Goal: Find specific fact: Find specific fact

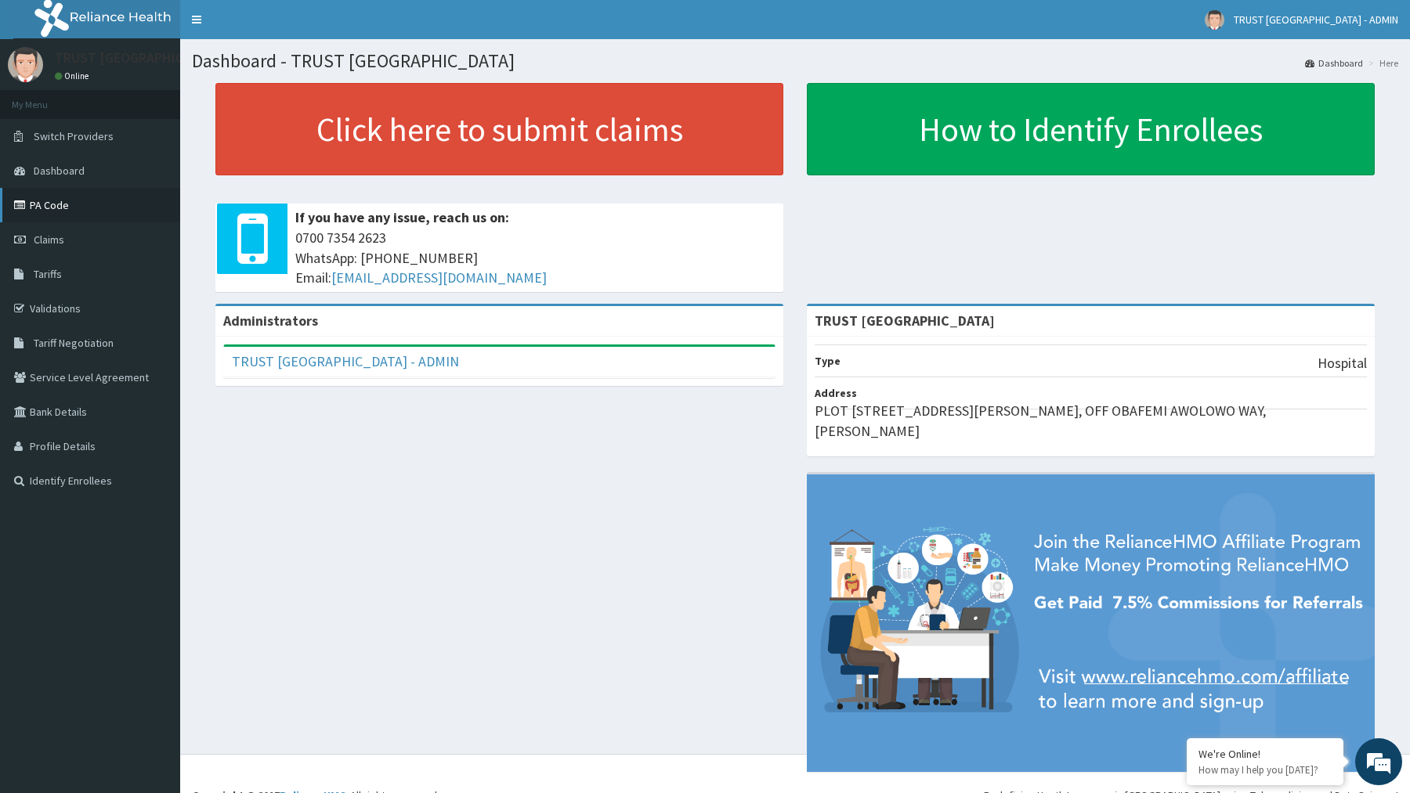
click at [81, 214] on link "PA Code" at bounding box center [90, 205] width 180 height 34
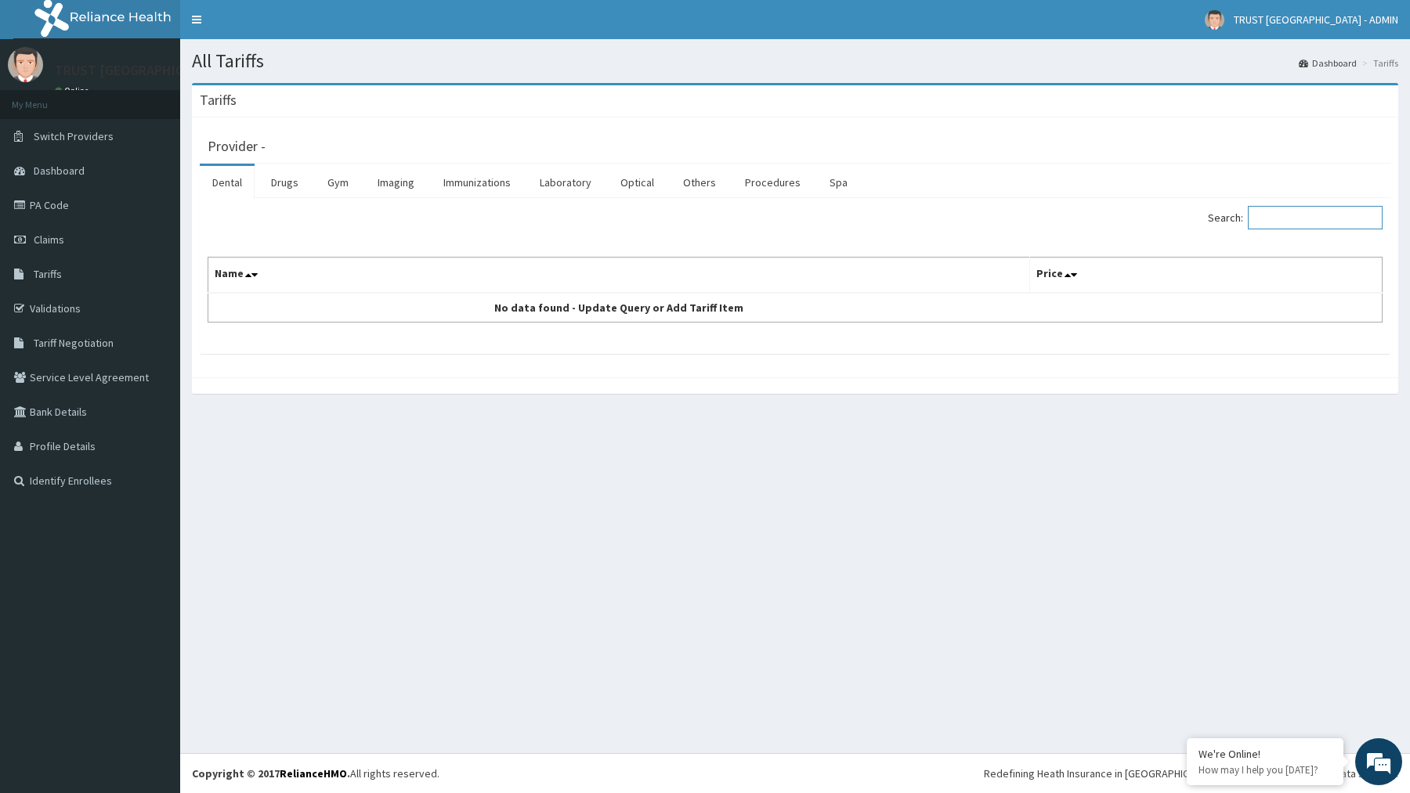
click at [1285, 219] on input "Search:" at bounding box center [1315, 217] width 135 height 23
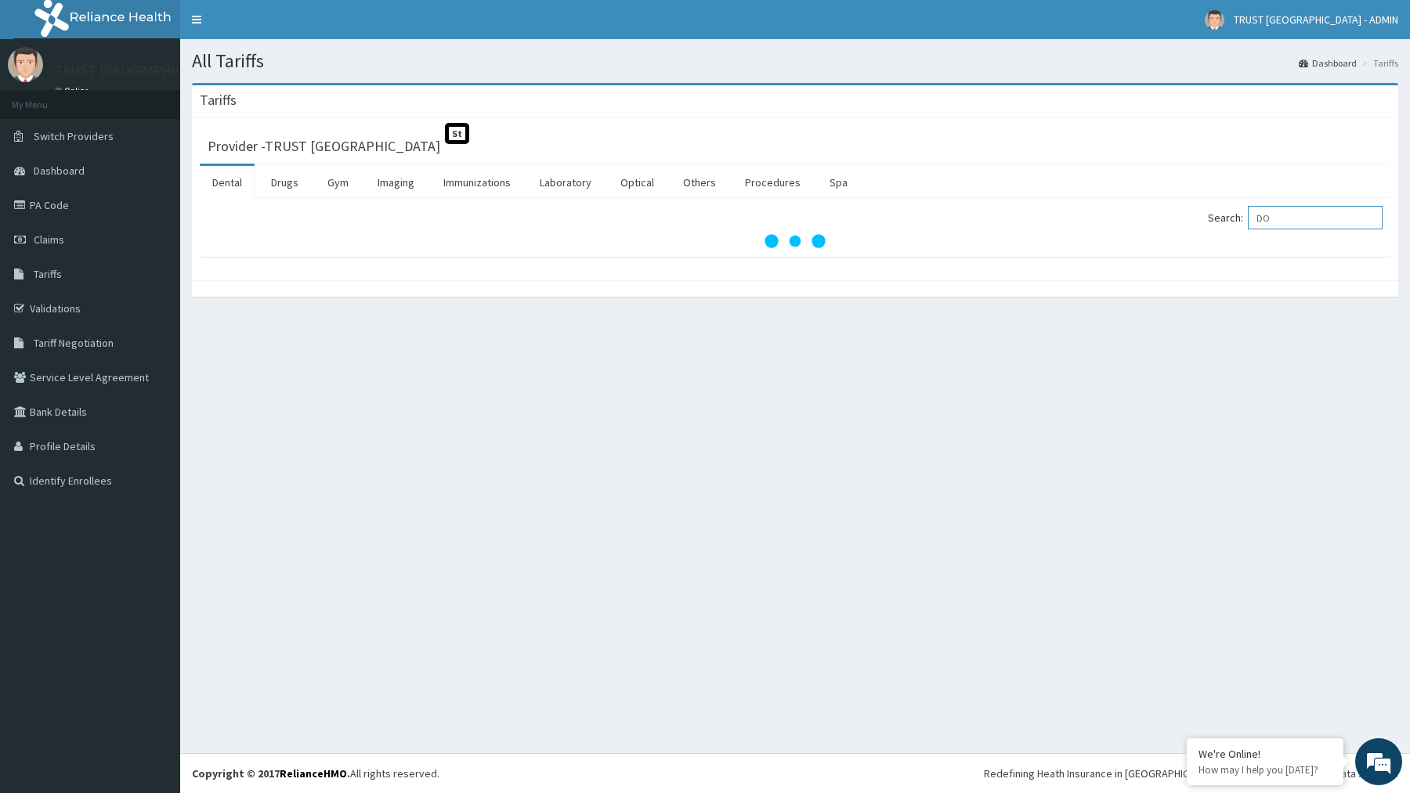
type input "D"
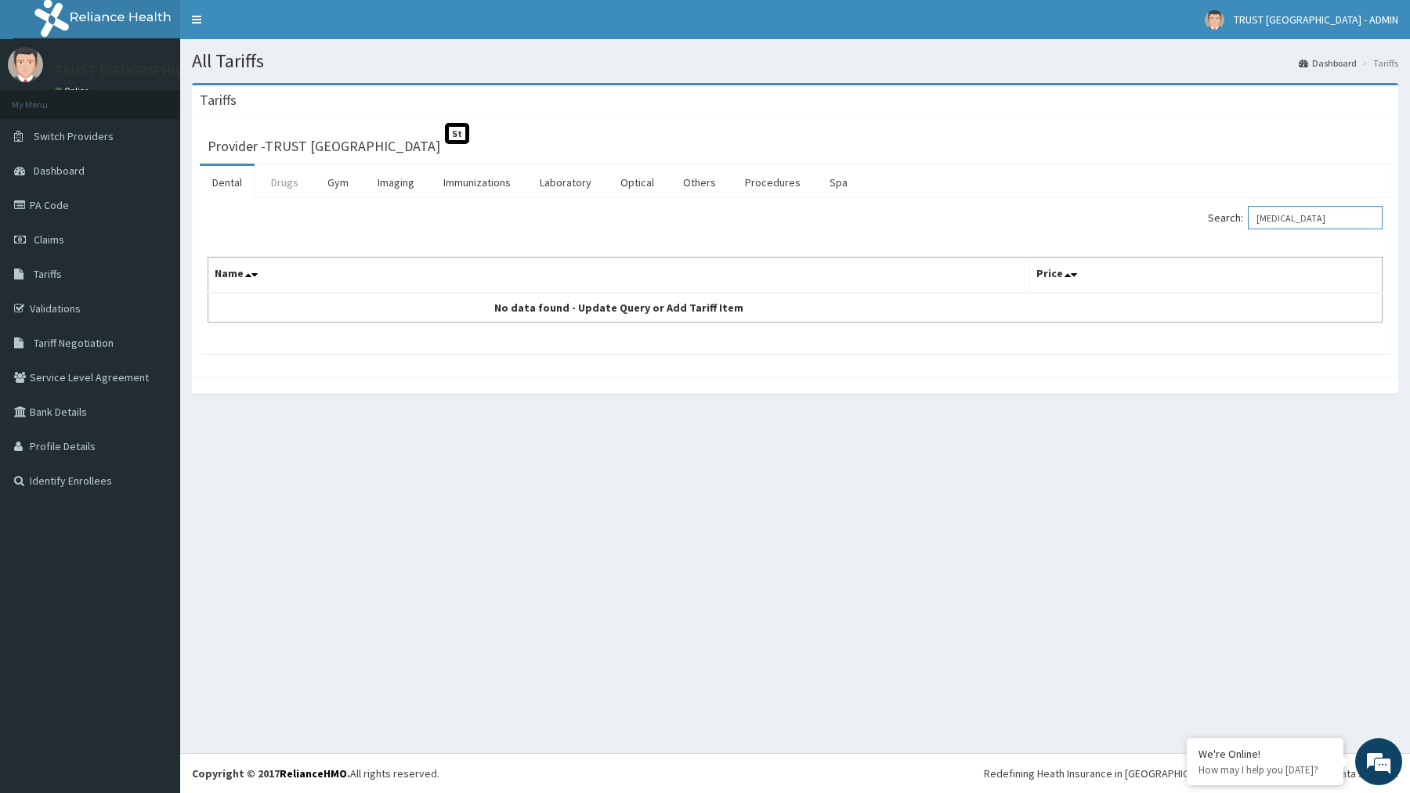
type input "[MEDICAL_DATA]"
click at [271, 177] on link "Drugs" at bounding box center [284, 182] width 52 height 33
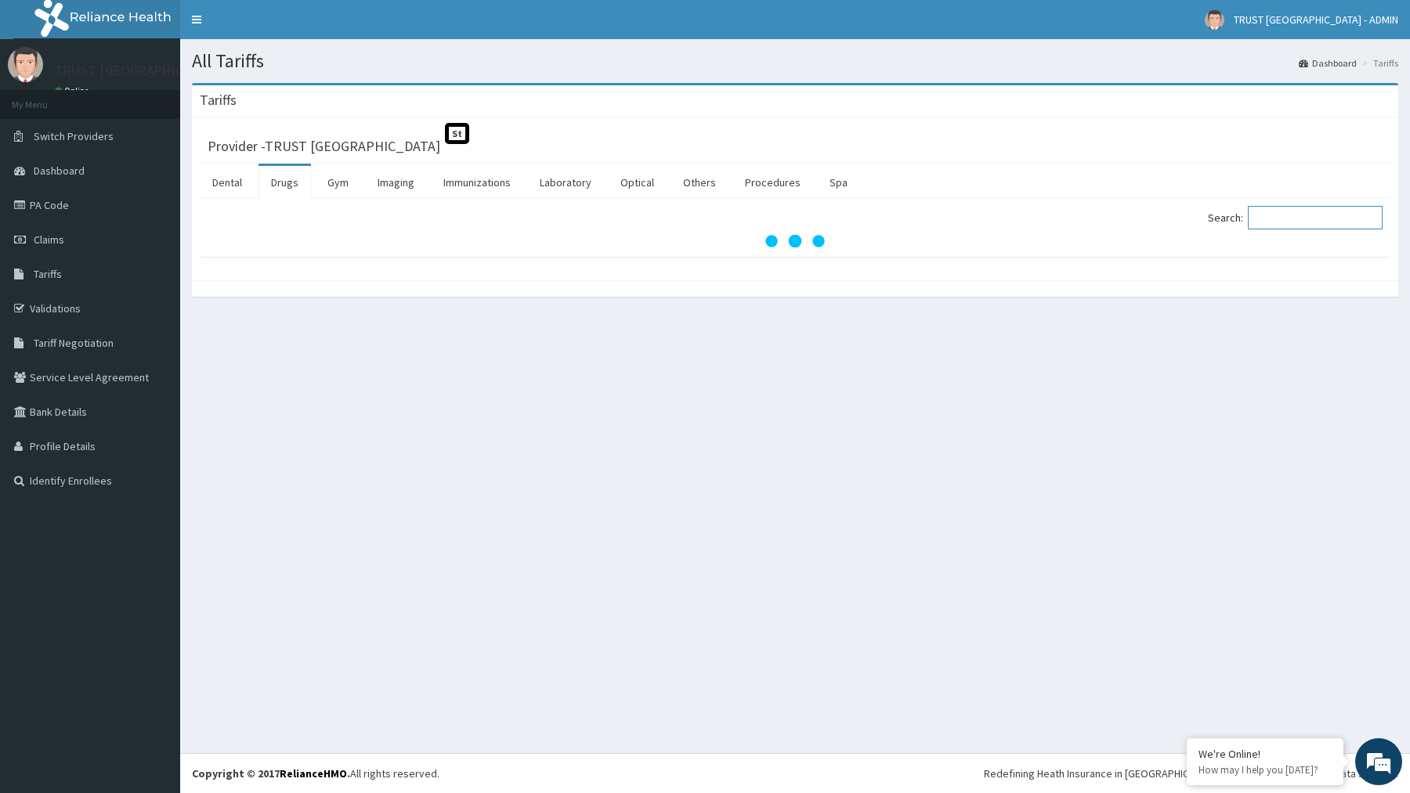
click at [1321, 223] on input "Search:" at bounding box center [1315, 217] width 135 height 23
type input "[MEDICAL_DATA]"
